Goal: Task Accomplishment & Management: Use online tool/utility

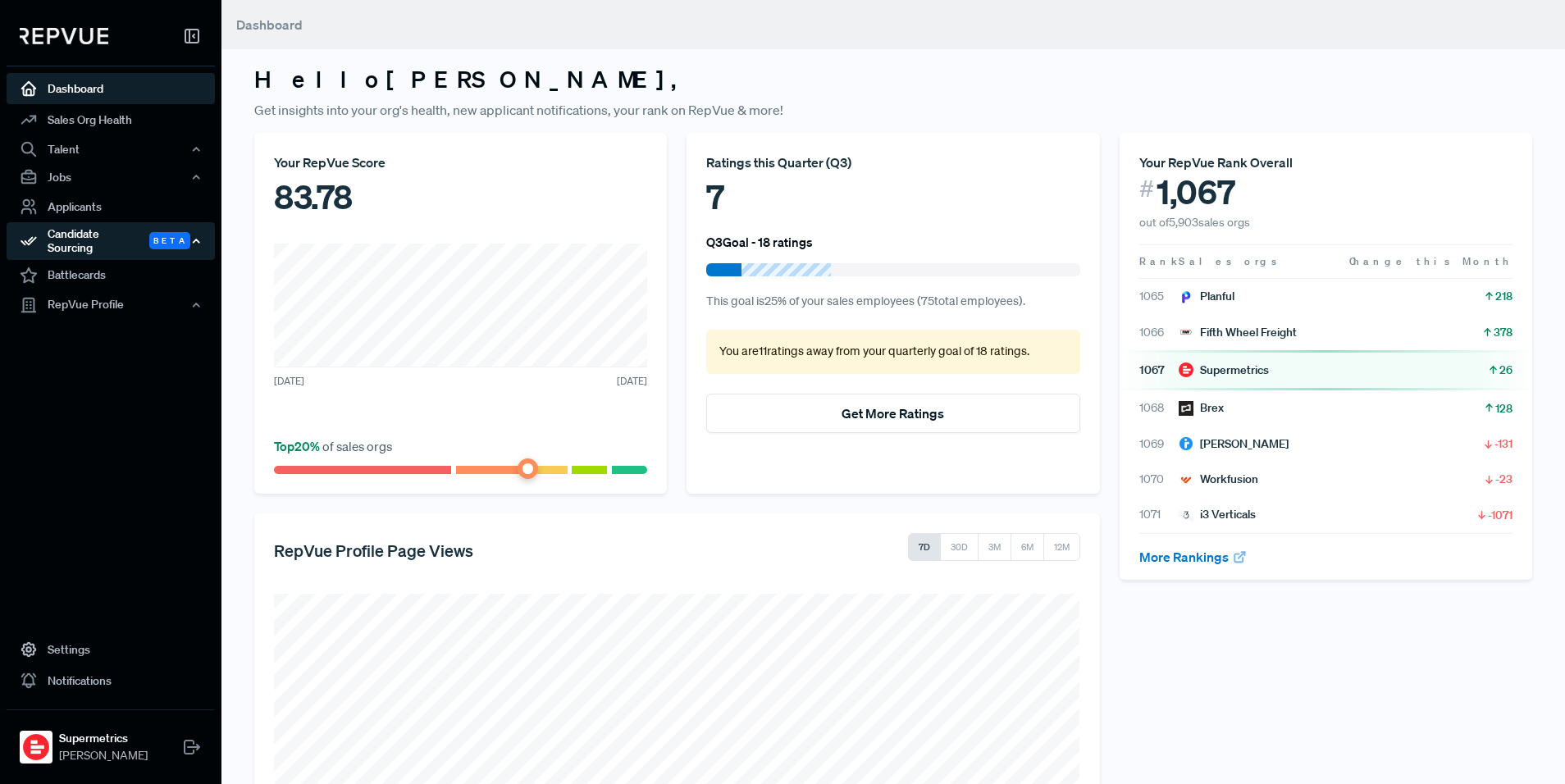
click at [103, 237] on div "Candidate Sourcing Beta" at bounding box center [111, 241] width 209 height 38
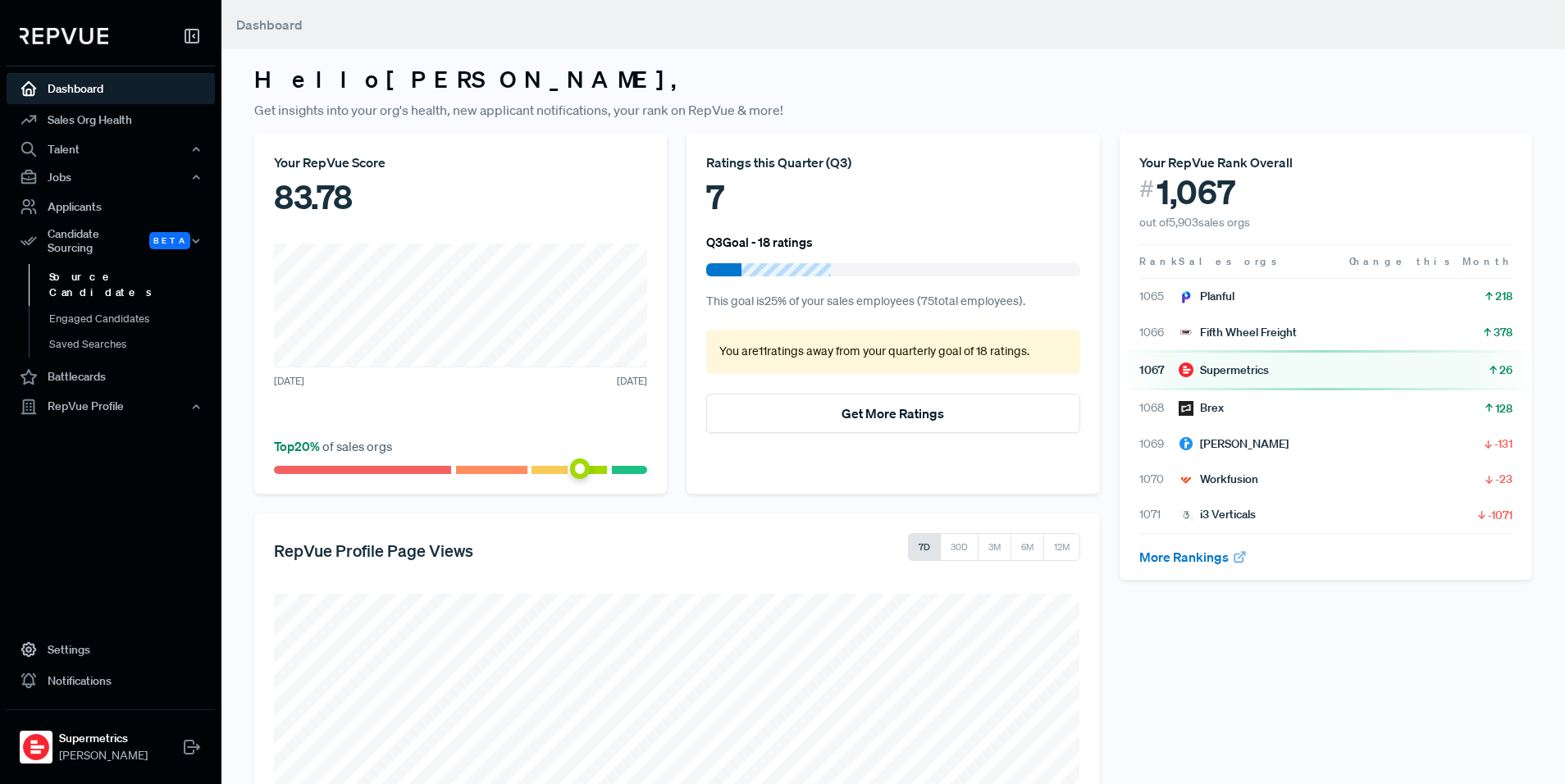
click at [117, 269] on link "Source Candidates" at bounding box center [133, 284] width 209 height 42
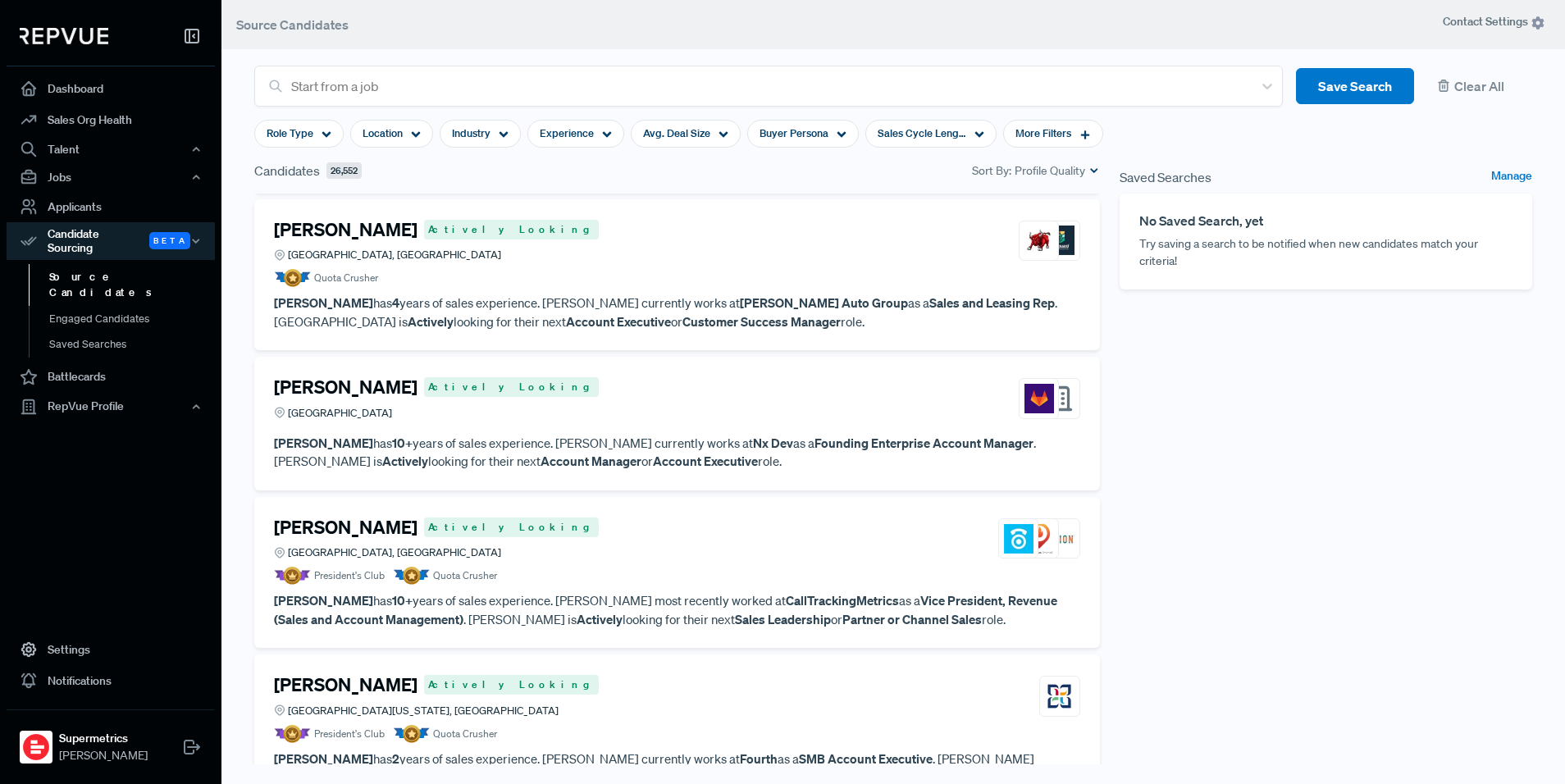
scroll to position [3046, 0]
click at [677, 537] on div "[PERSON_NAME] Actively Looking [GEOGRAPHIC_DATA], [GEOGRAPHIC_DATA]" at bounding box center [677, 537] width 807 height 44
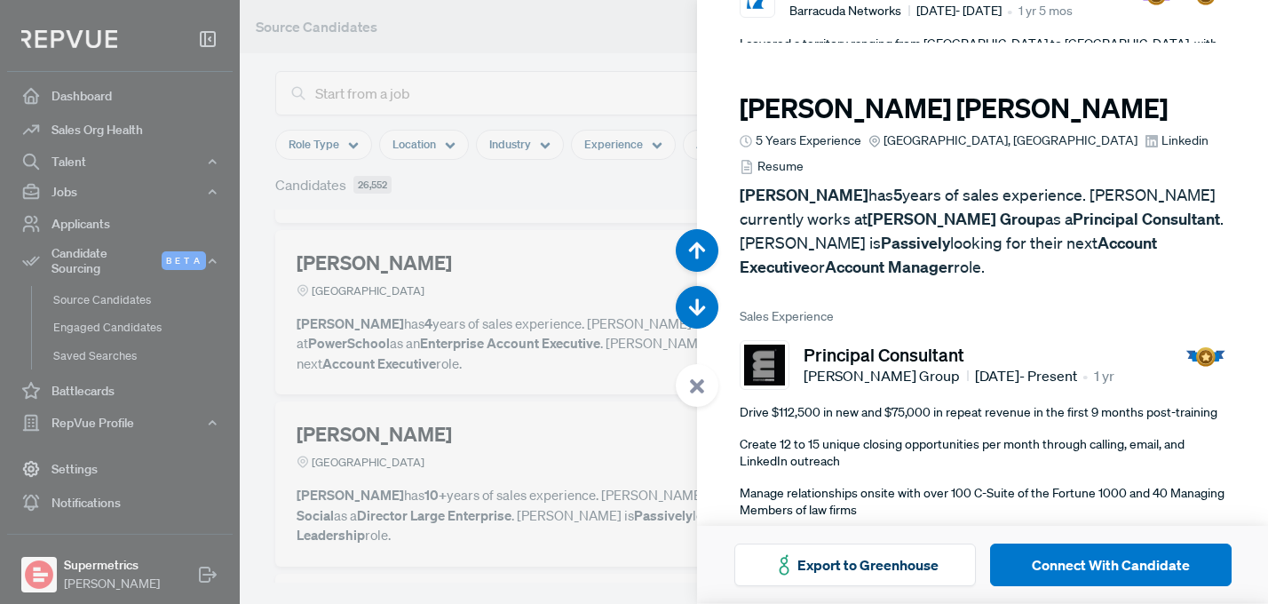
scroll to position [13282, 0]
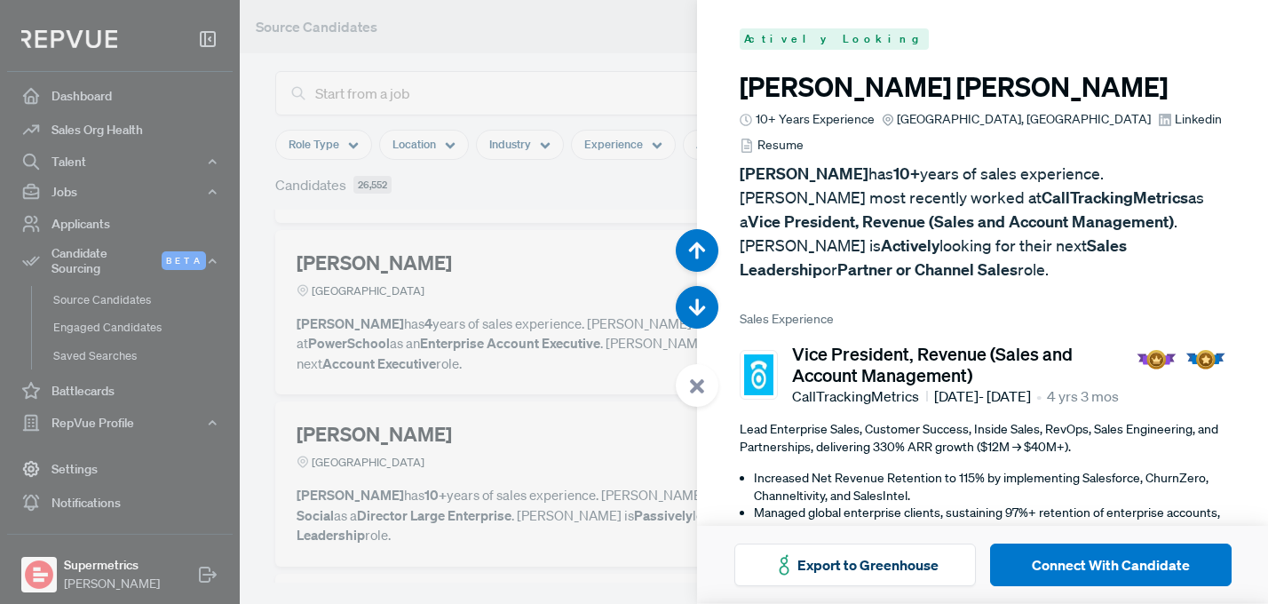
click at [578, 216] on div at bounding box center [634, 302] width 1268 height 604
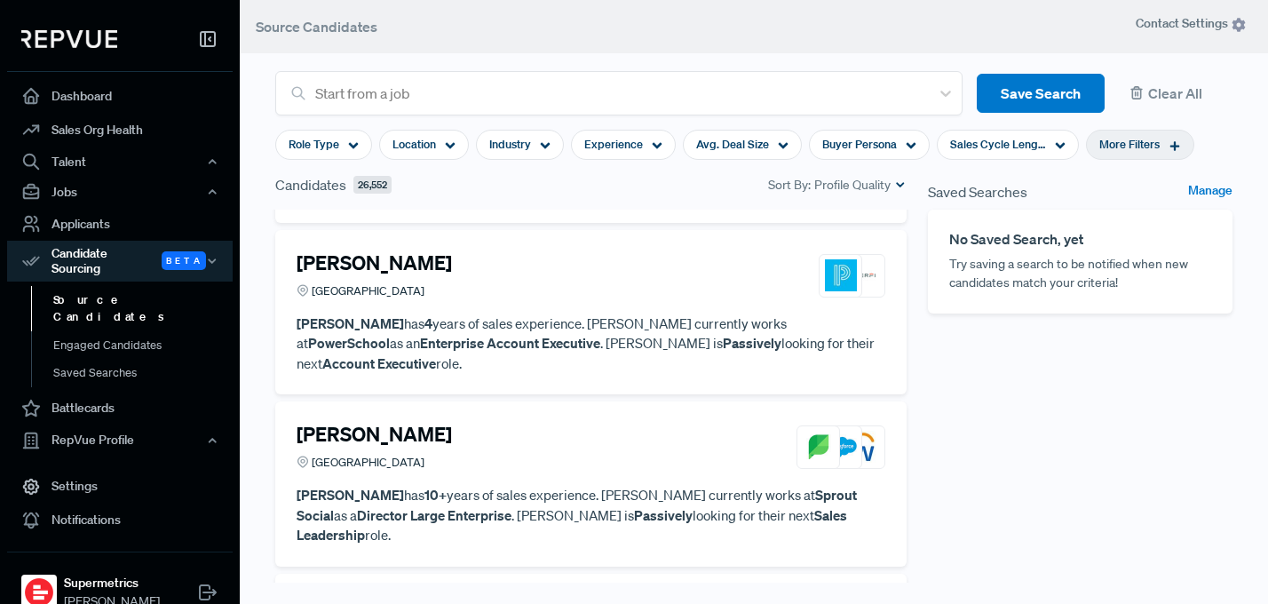
click at [1143, 143] on span "More Filters" at bounding box center [1129, 144] width 60 height 17
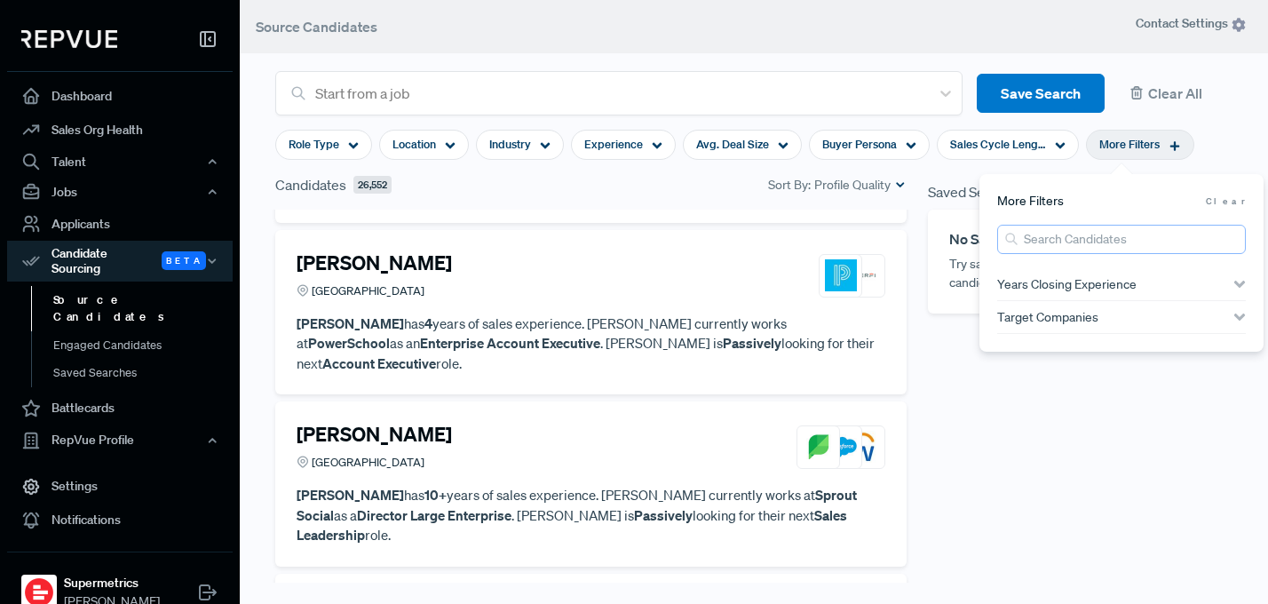
click at [1093, 243] on input "search" at bounding box center [1121, 239] width 249 height 29
type input "[PERSON_NAME]"
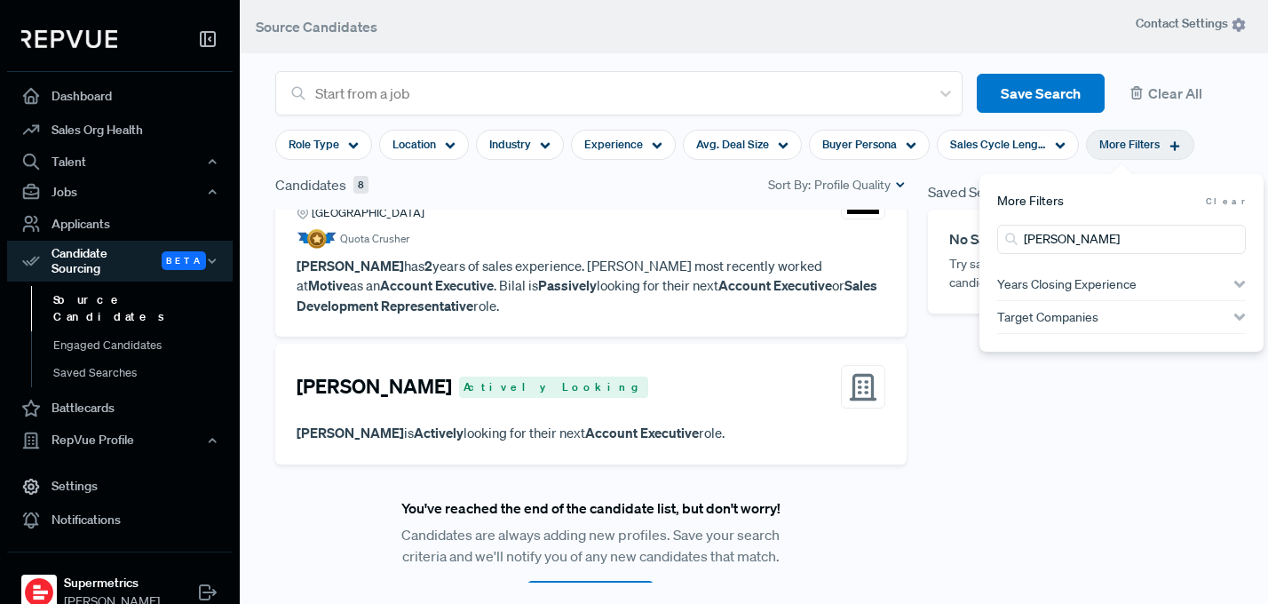
drag, startPoint x: 1041, startPoint y: 504, endPoint x: 903, endPoint y: 479, distance: 140.9
click at [1041, 504] on div "Saved Searches Manage No Saved Search, yet Try saving a search to be notified w…" at bounding box center [1080, 422] width 326 height 497
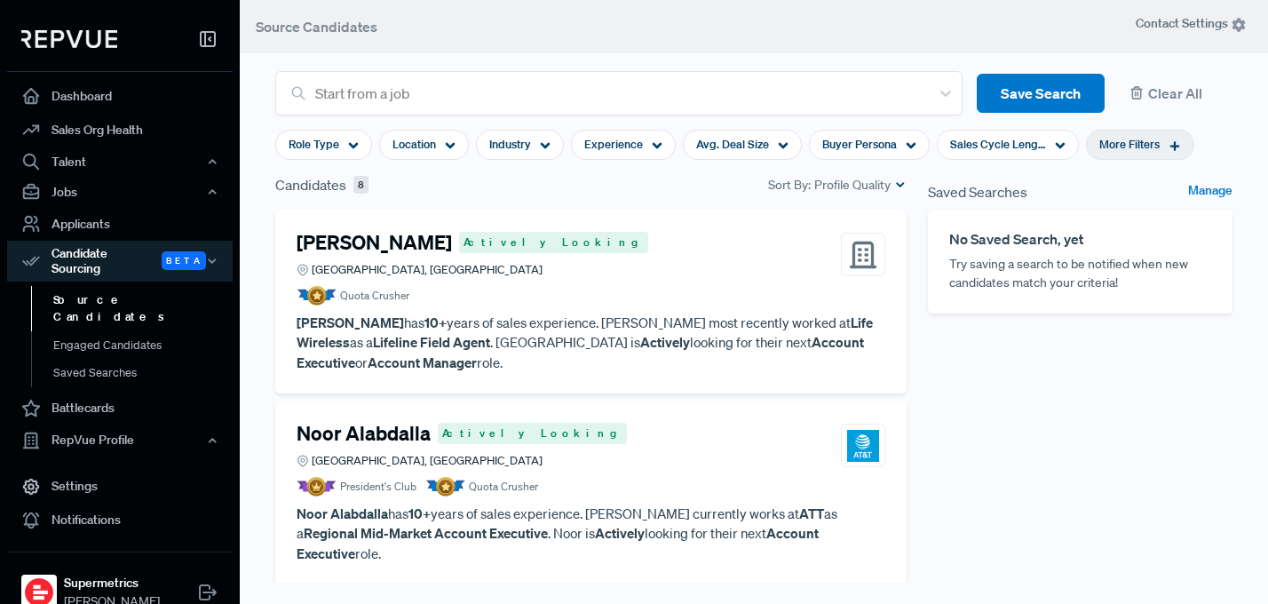
scroll to position [36, 0]
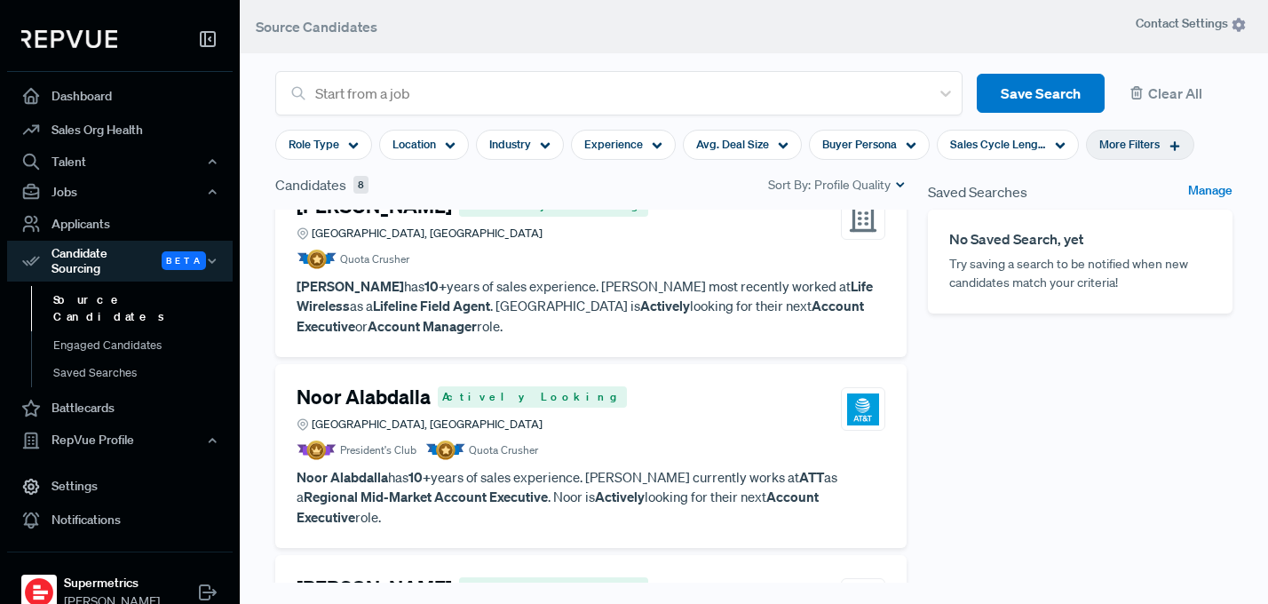
click at [645, 470] on p "[PERSON_NAME] has 10+ years of sales experience. [PERSON_NAME] currently works …" at bounding box center [591, 497] width 589 height 60
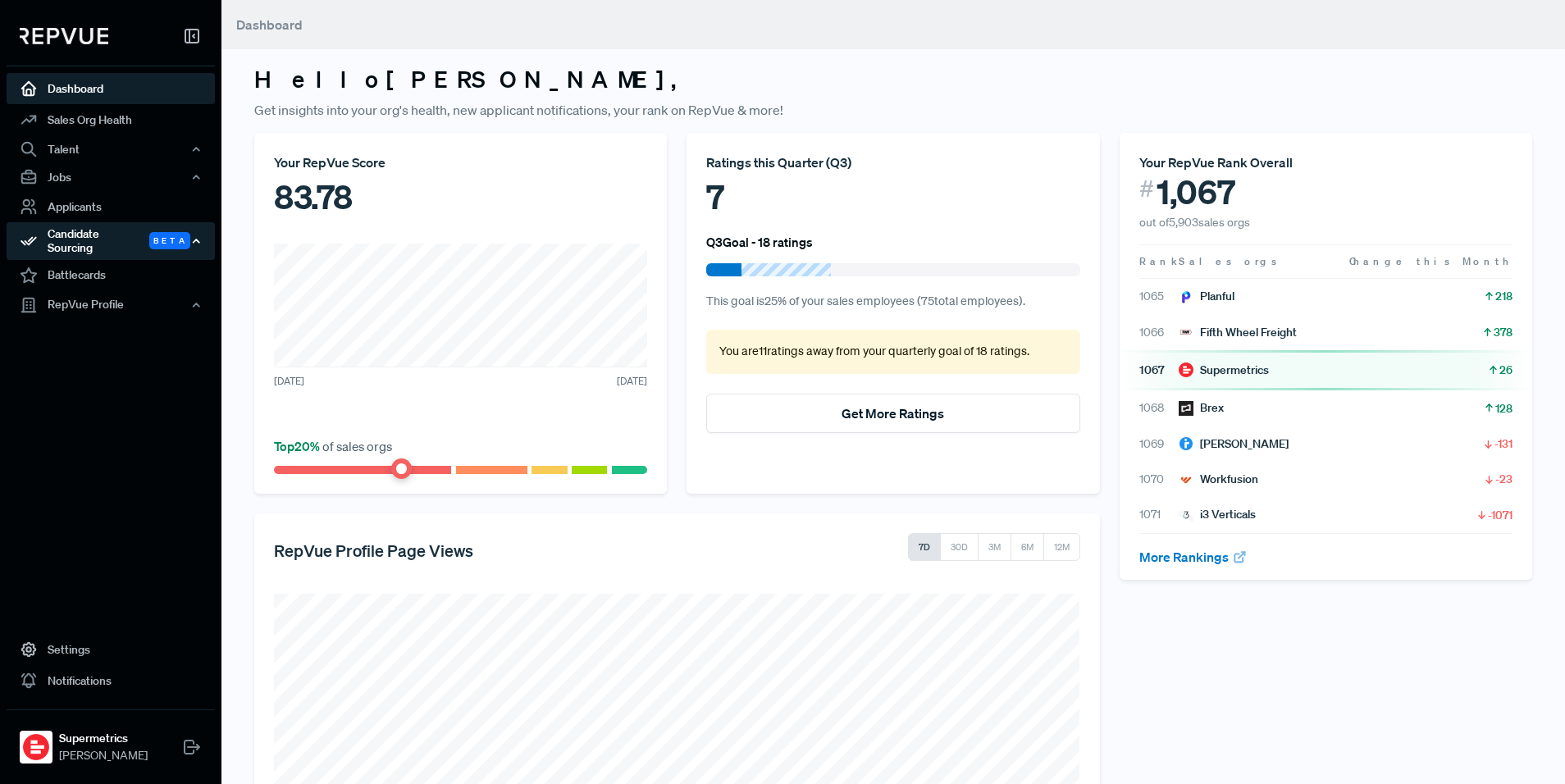
click at [135, 245] on div "Candidate Sourcing Beta" at bounding box center [111, 241] width 209 height 38
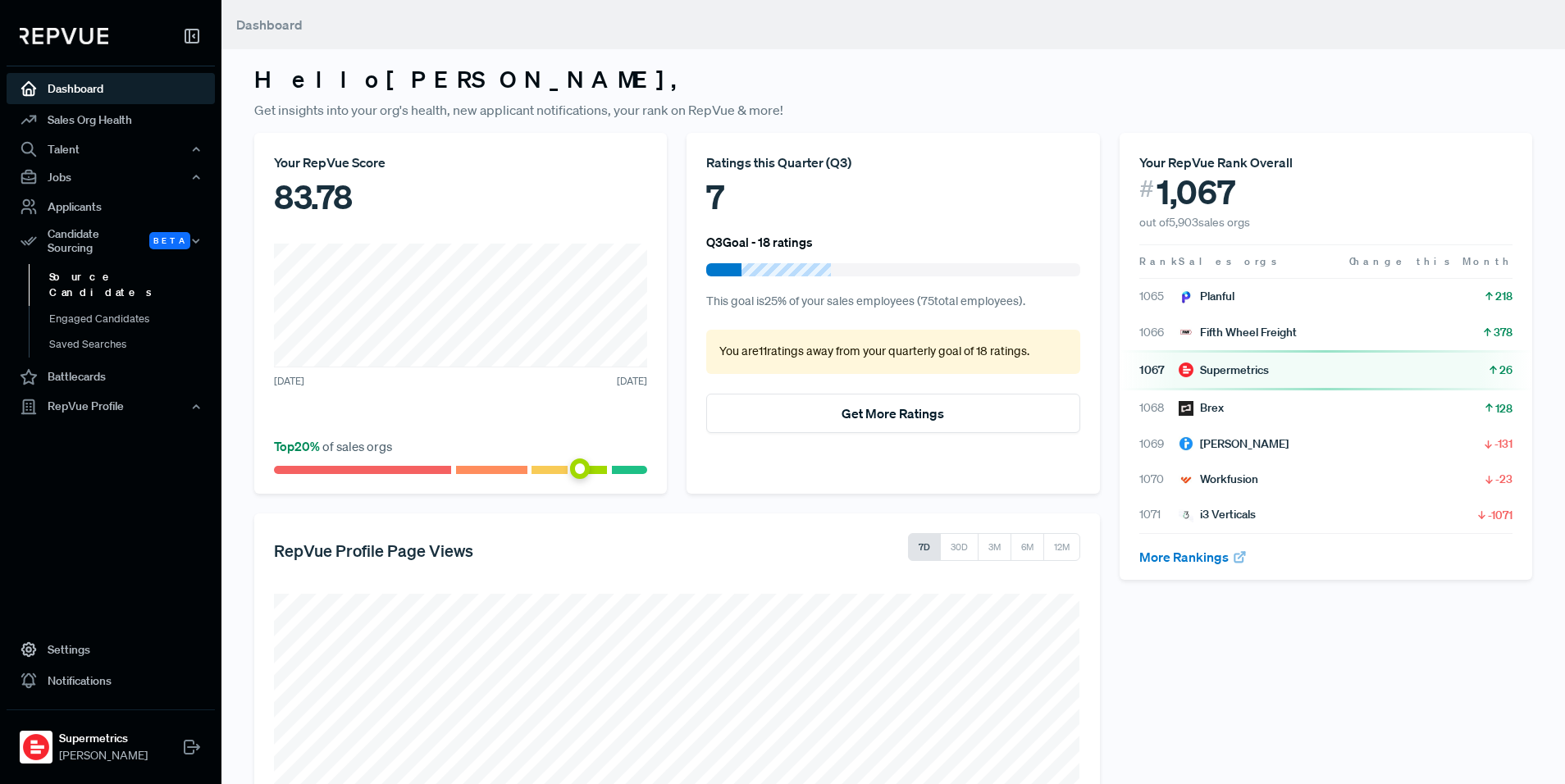
click at [131, 268] on link "Source Candidates" at bounding box center [133, 284] width 209 height 42
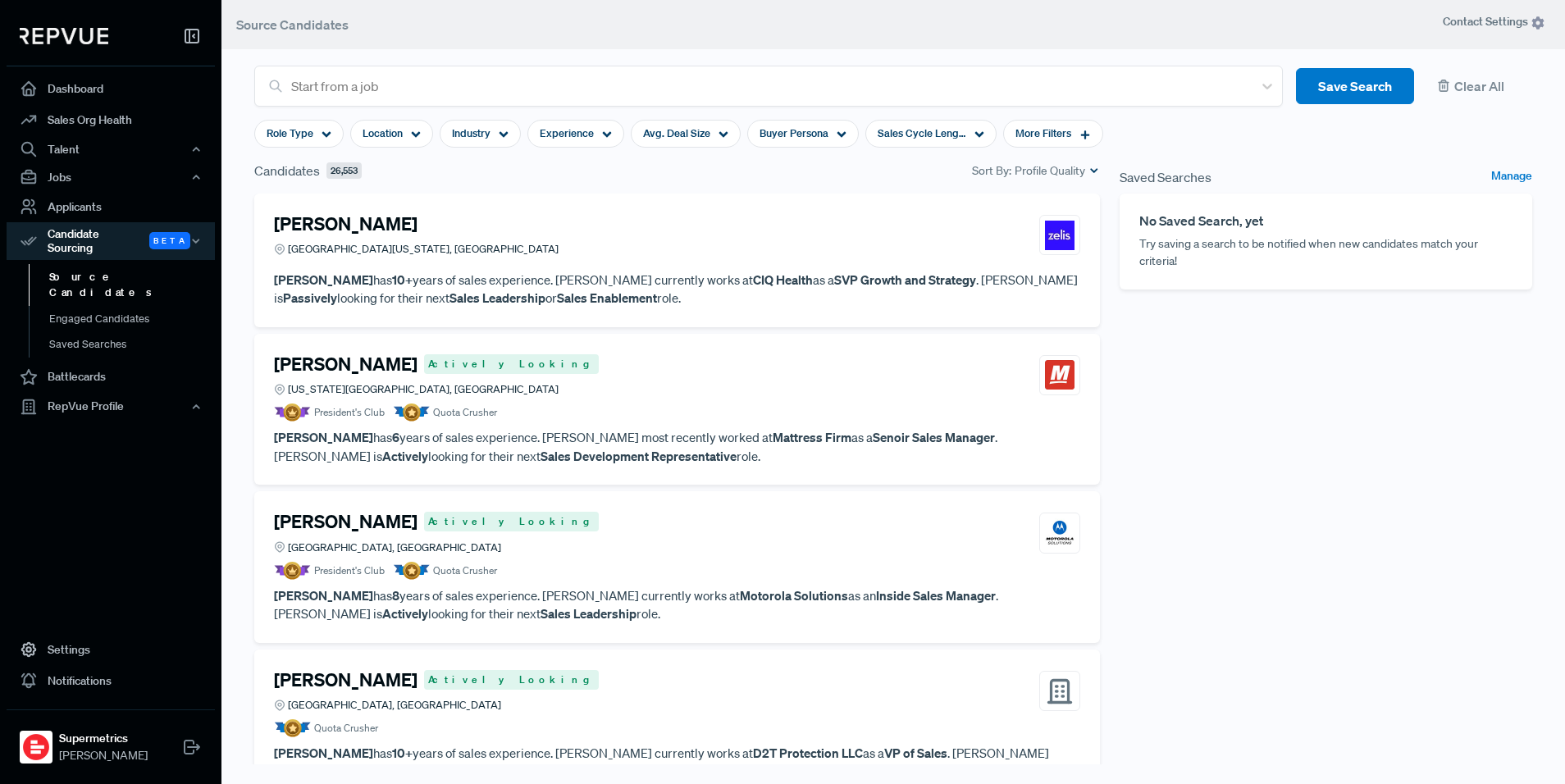
click at [1254, 393] on div "Saved Searches Manage No Saved Search, yet Try saving a search to be notified w…" at bounding box center [1326, 473] width 432 height 625
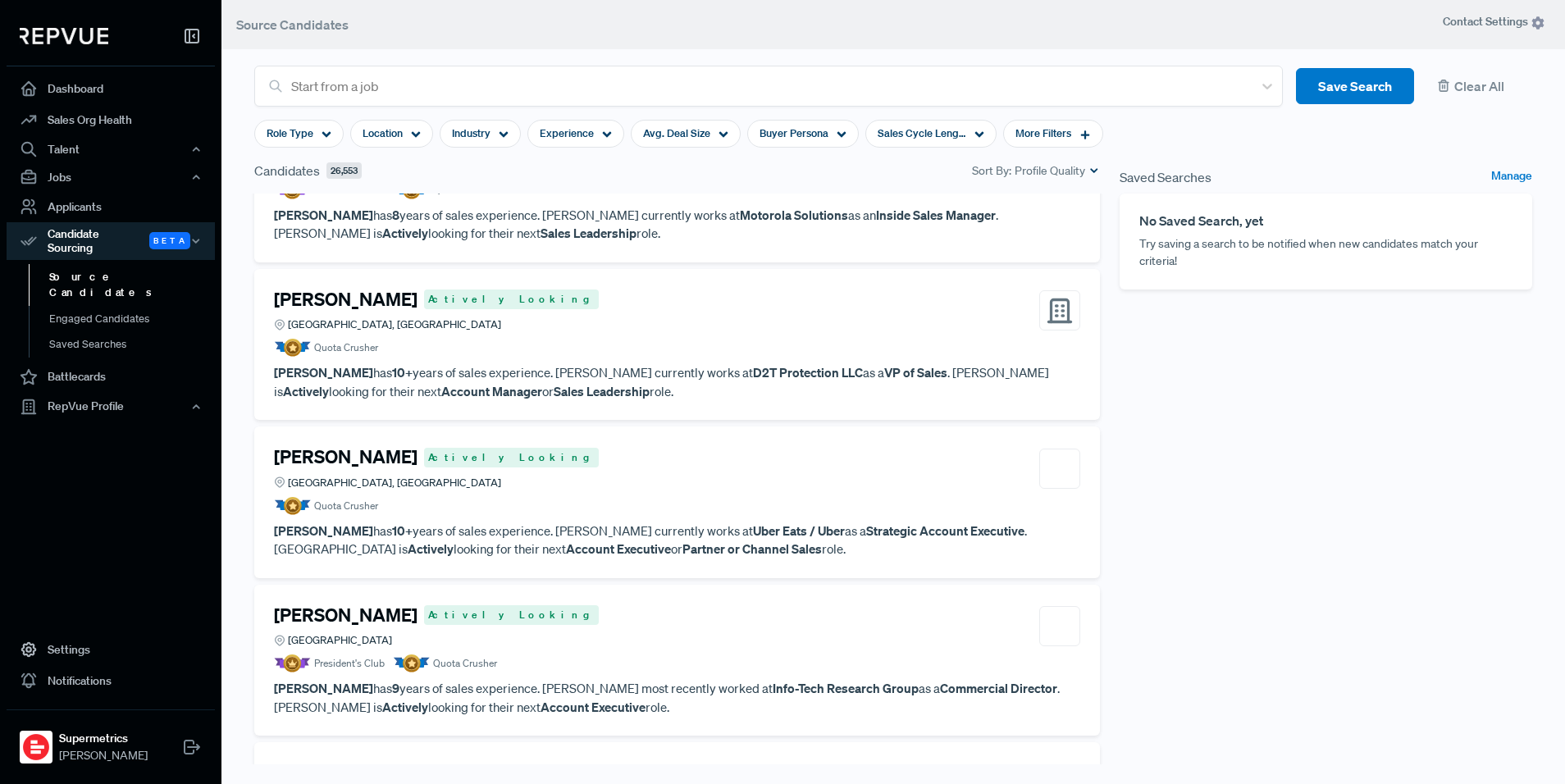
scroll to position [1056, 0]
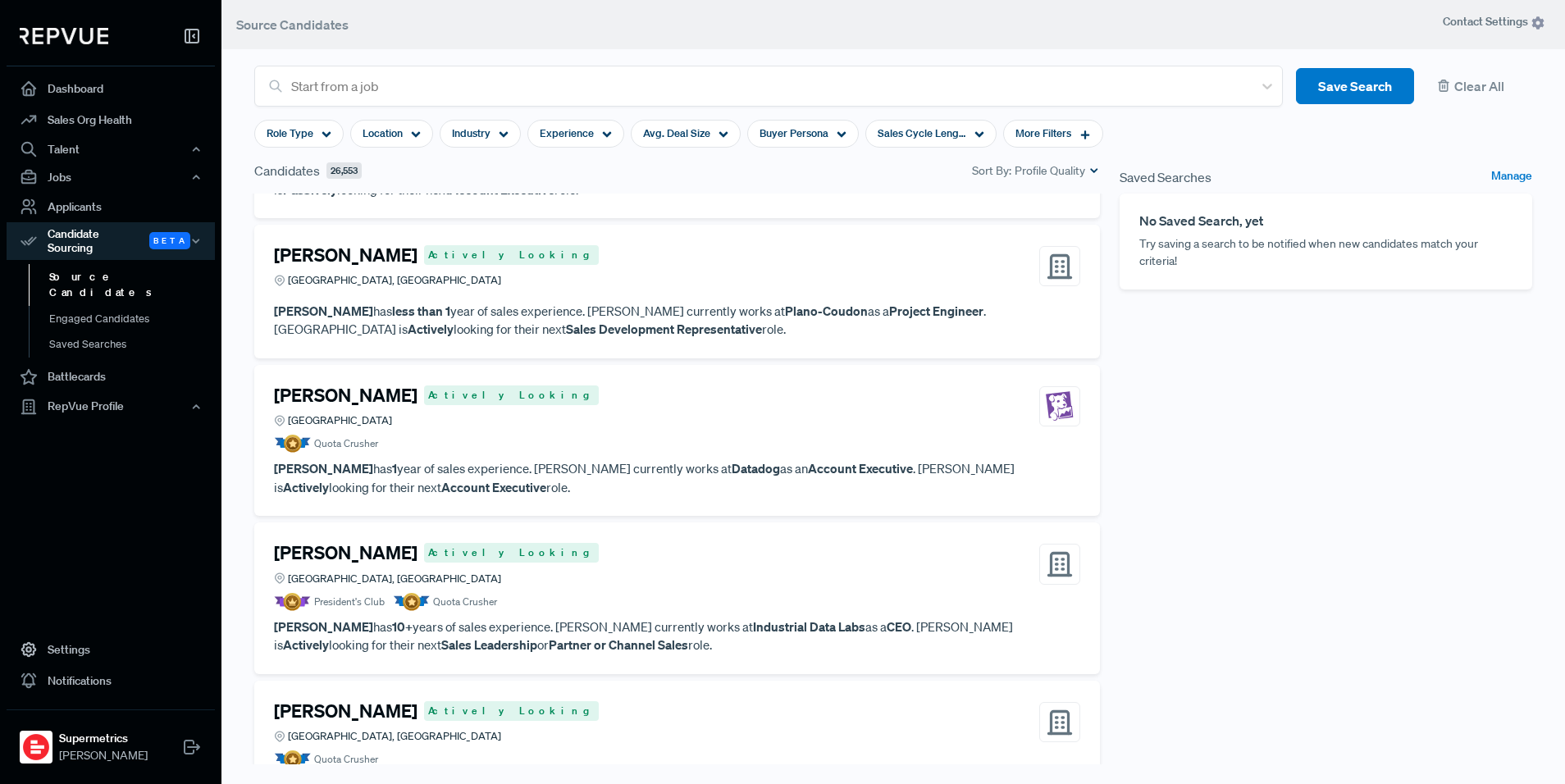
click at [1063, 168] on span "Profile Quality" at bounding box center [1049, 171] width 70 height 18
click at [1086, 214] on span "New" at bounding box center [1044, 222] width 107 height 24
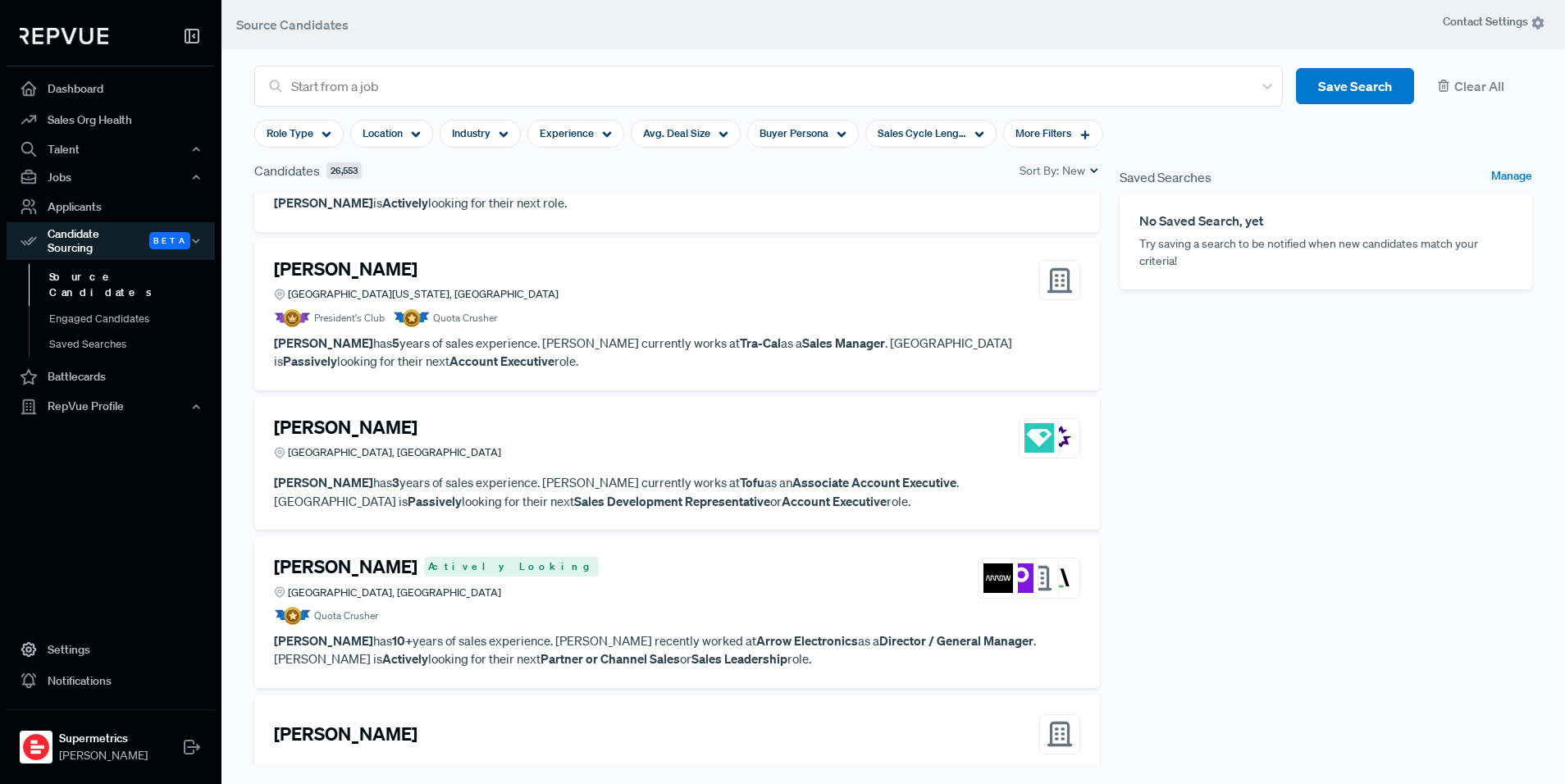
scroll to position [1574, 0]
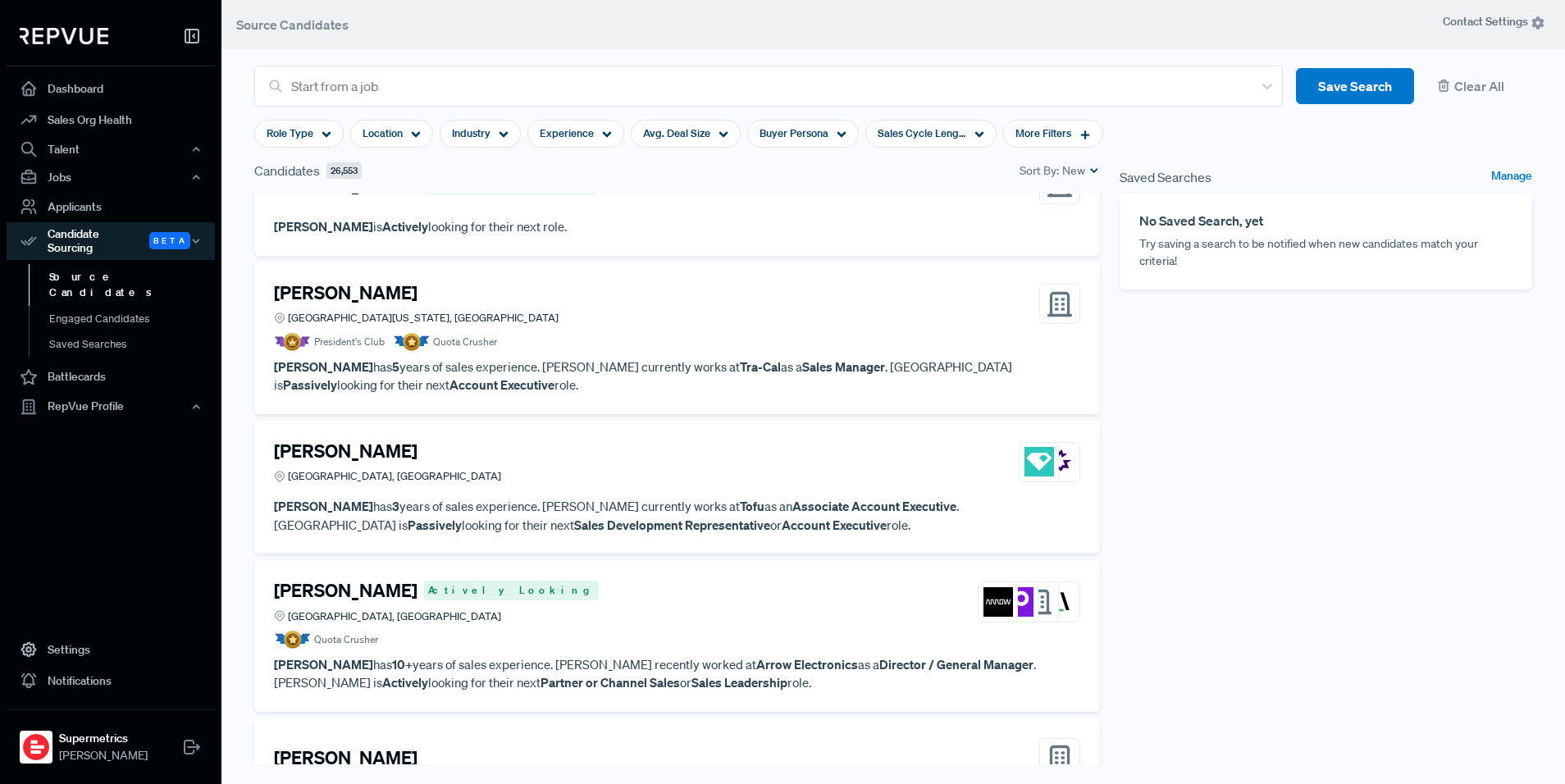
click at [774, 354] on article "Declan McCarthy Greater Washington DC Area, VA President's Club Quota Crusher D…" at bounding box center [677, 338] width 807 height 113
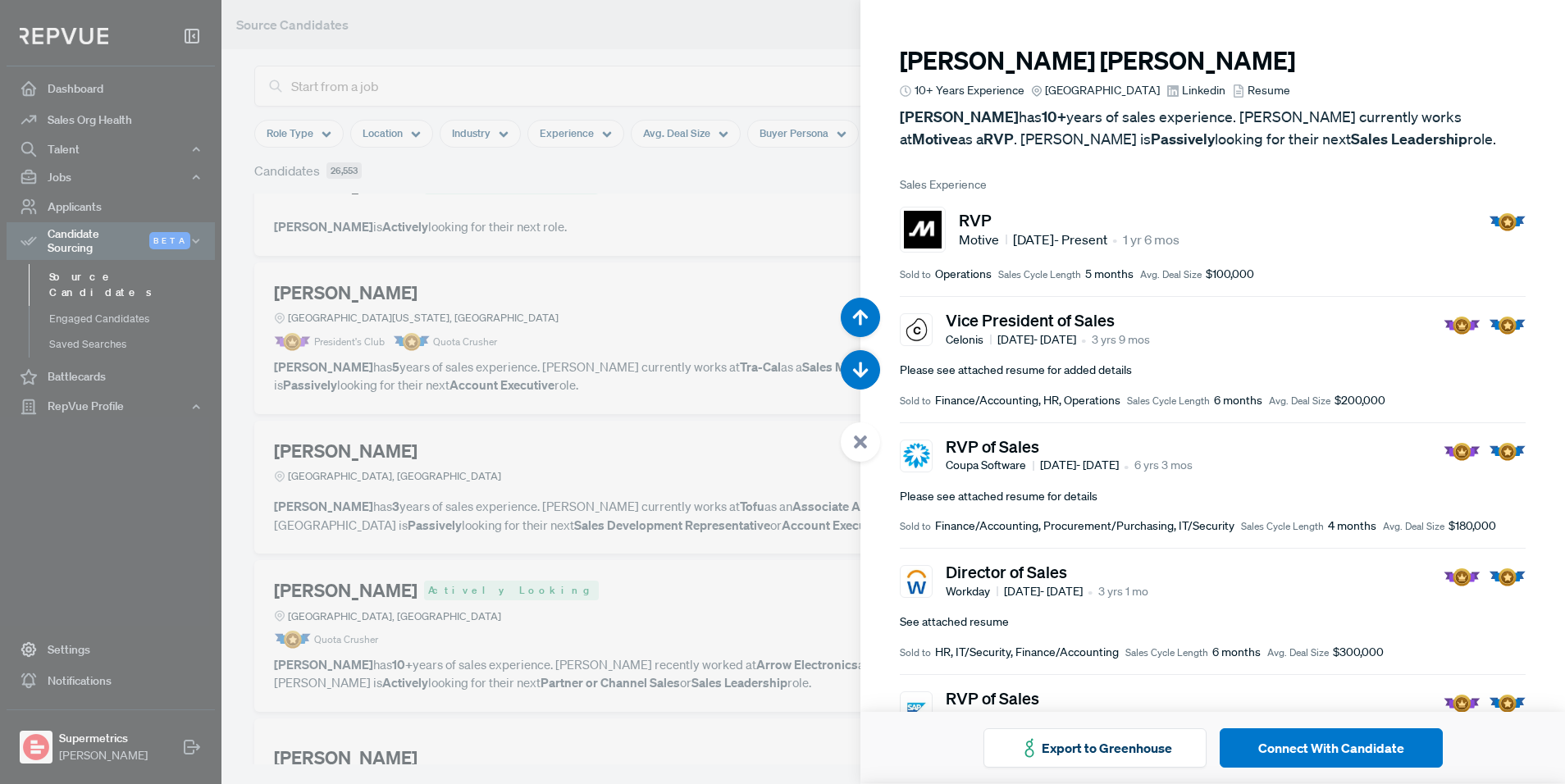
scroll to position [8621, 0]
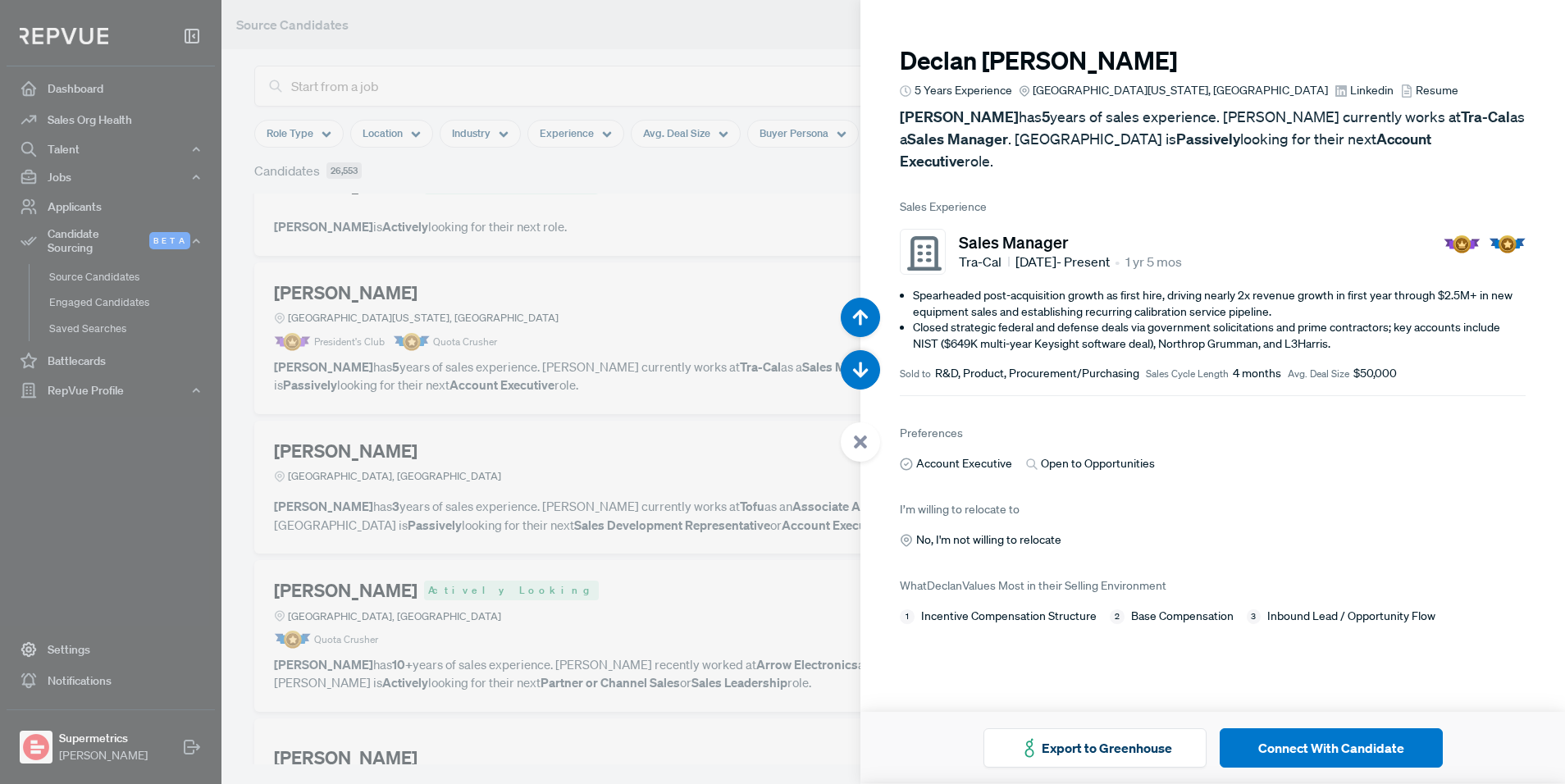
click at [756, 411] on div at bounding box center [782, 392] width 1565 height 784
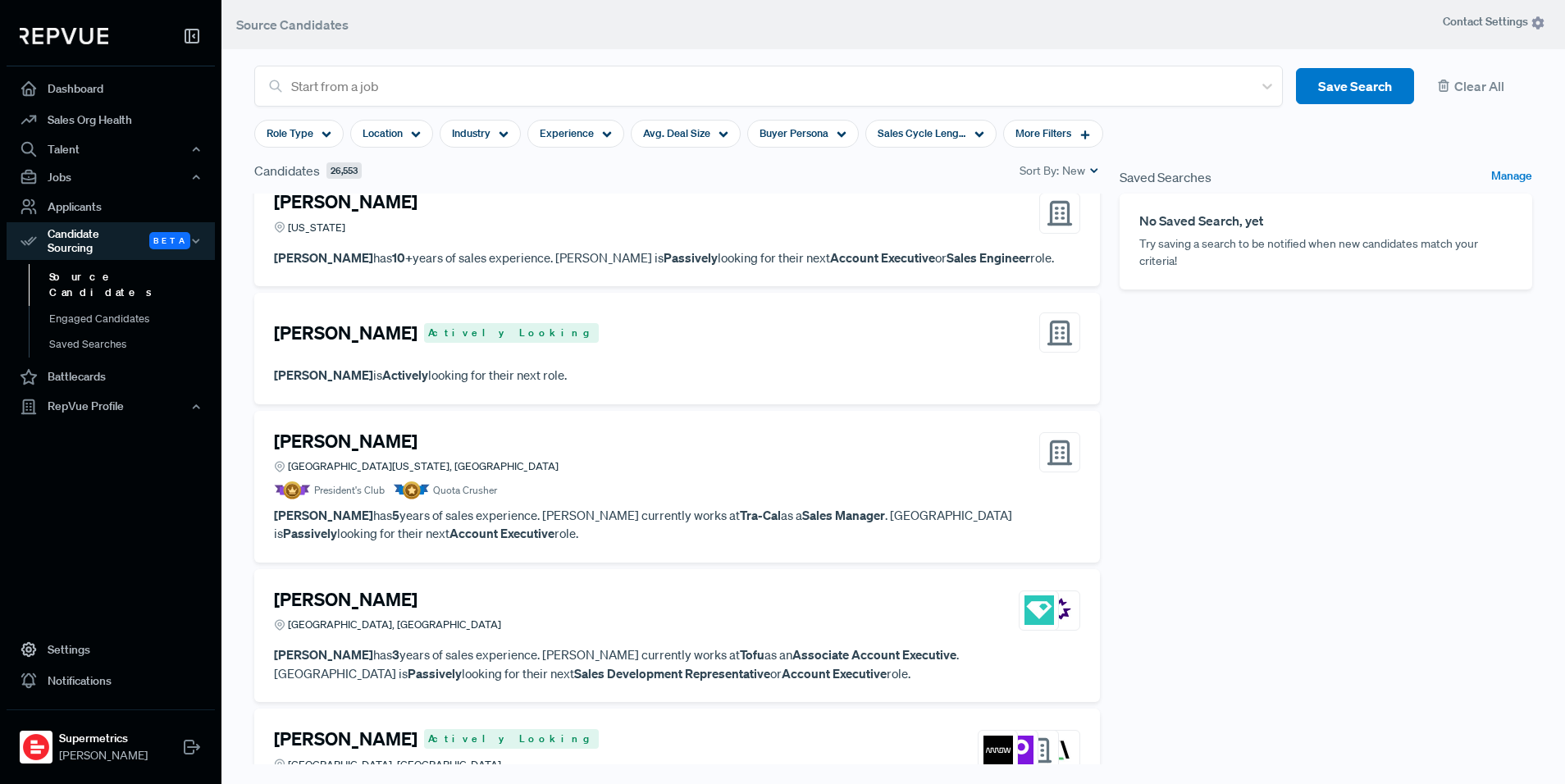
scroll to position [1426, 0]
click at [774, 374] on p "William Blankenship is Actively looking for their next role." at bounding box center [677, 374] width 807 height 18
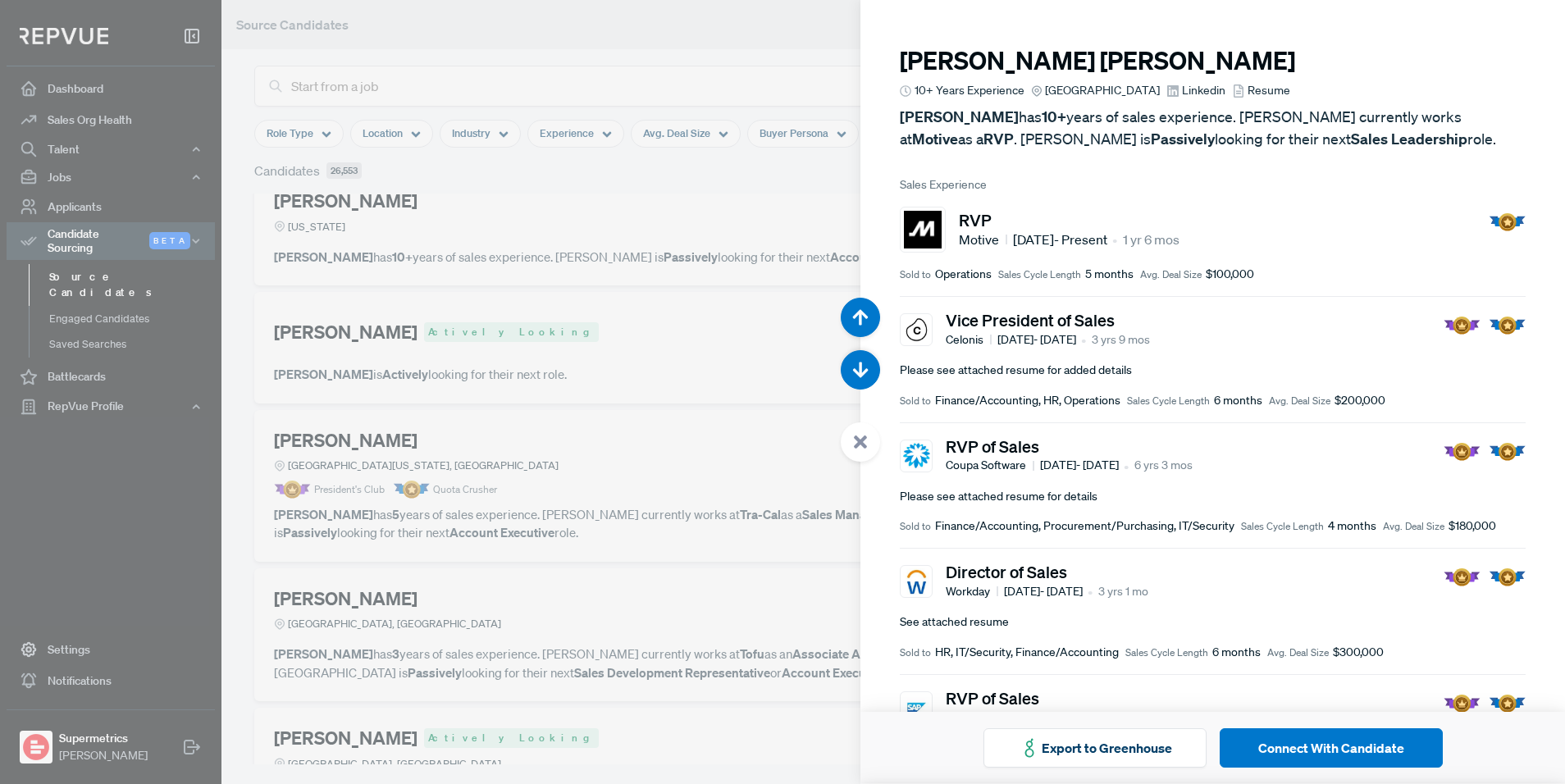
scroll to position [7838, 0]
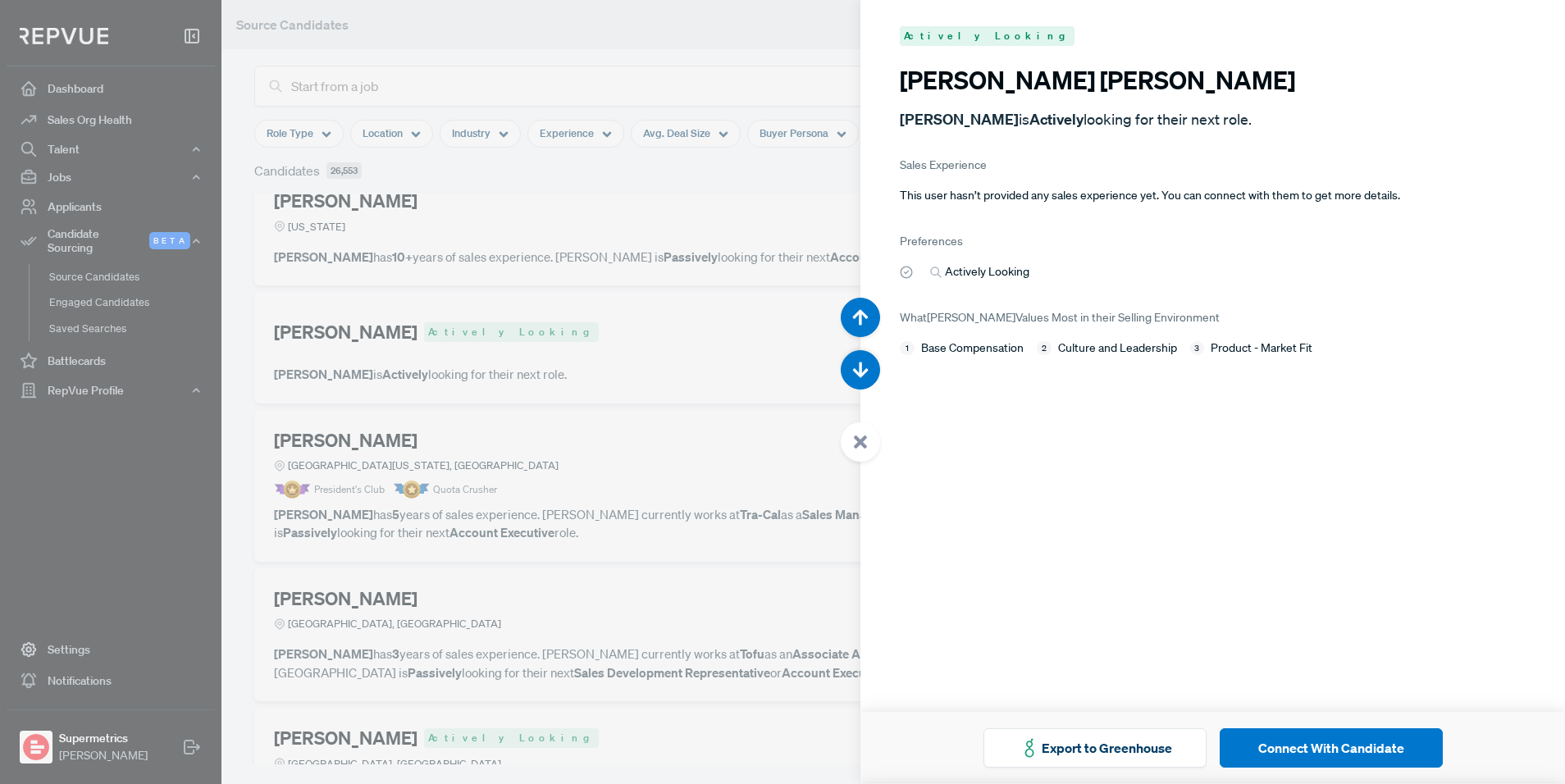
click at [611, 362] on div at bounding box center [782, 392] width 1565 height 784
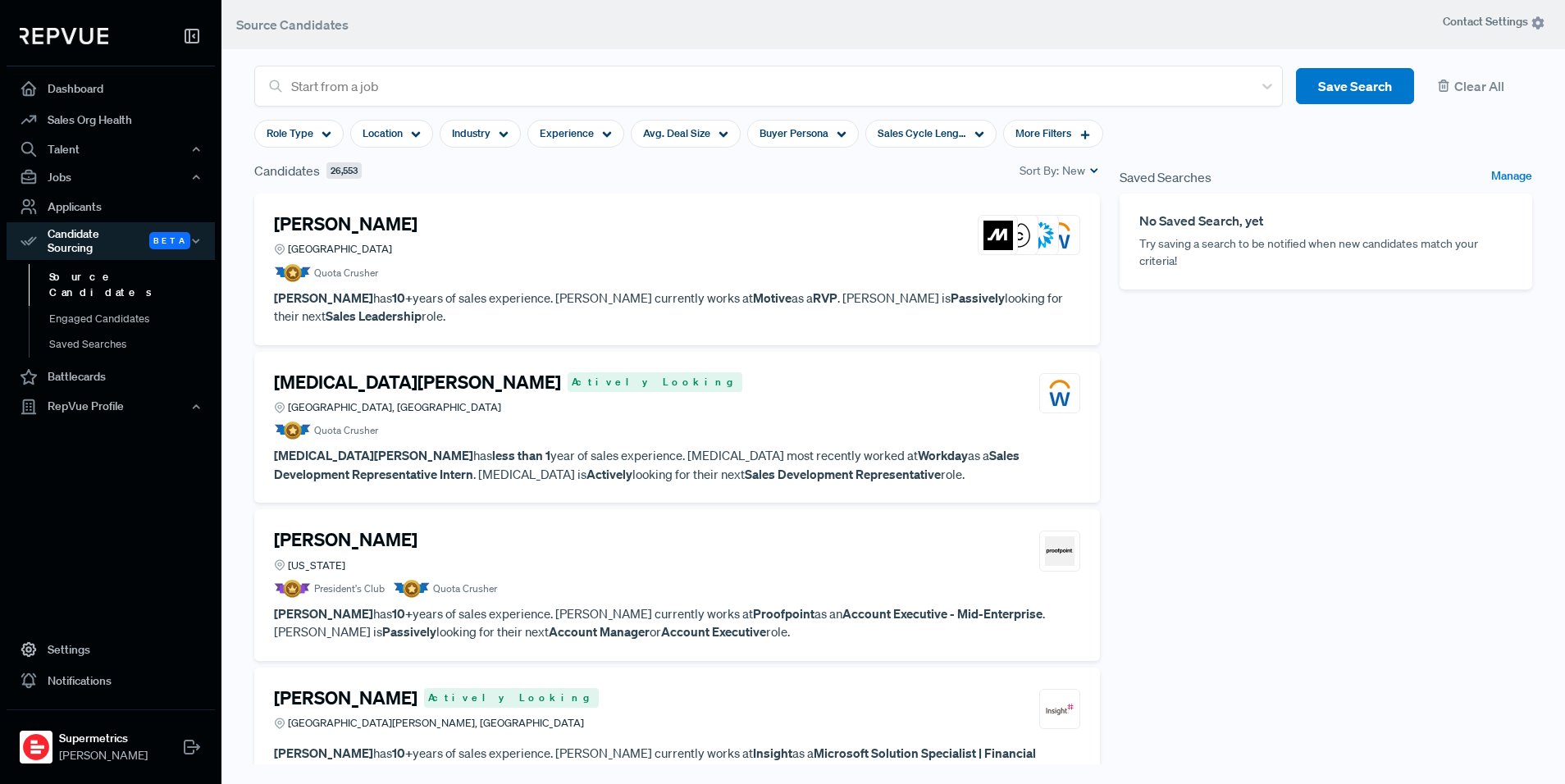
click at [1304, 356] on div "Saved Searches Manage No Saved Search, yet Try saving a search to be notified w…" at bounding box center [1326, 473] width 432 height 625
click at [1294, 368] on div "Saved Searches Manage No Saved Search, yet Try saving a search to be notified w…" at bounding box center [1326, 473] width 432 height 625
click at [1316, 442] on div "Saved Searches Manage No Saved Search, yet Try saving a search to be notified w…" at bounding box center [1326, 473] width 432 height 625
